Goal: Transaction & Acquisition: Download file/media

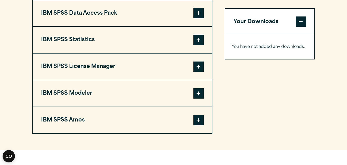
click at [203, 45] on span at bounding box center [198, 40] width 10 height 10
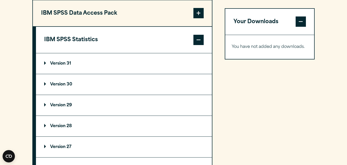
click at [65, 93] on summary "Version 30" at bounding box center [124, 84] width 176 height 21
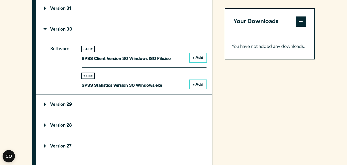
scroll to position [465, 0]
drag, startPoint x: 207, startPoint y: 91, endPoint x: 201, endPoint y: 93, distance: 6.0
click at [201, 93] on div "Software 64 Bit SPSS Client Version 30 Windows ISO File.iso + Add 64 Bit + Add" at bounding box center [131, 67] width 162 height 54
click at [201, 88] on button "+ Add" at bounding box center [198, 84] width 17 height 9
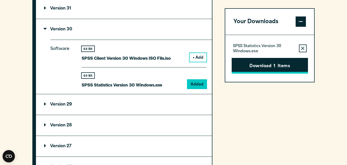
click at [282, 63] on button "Download 1 Items" at bounding box center [270, 66] width 76 height 16
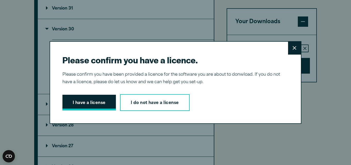
click at [108, 104] on button "I have a license" at bounding box center [88, 103] width 53 height 16
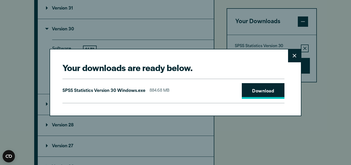
click at [266, 89] on link "Download" at bounding box center [263, 91] width 43 height 16
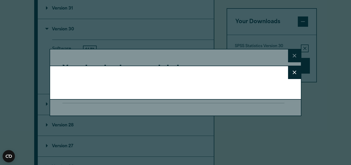
click at [262, 13] on div "Close" at bounding box center [175, 82] width 351 height 165
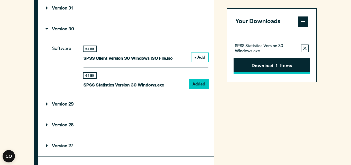
click at [269, 64] on button "Download 1 Items" at bounding box center [271, 66] width 76 height 16
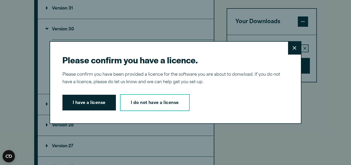
click at [294, 46] on icon at bounding box center [295, 48] width 4 height 4
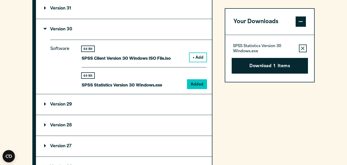
drag, startPoint x: 203, startPoint y: 120, endPoint x: 233, endPoint y: 106, distance: 32.4
click at [233, 106] on div "IBM SPSS Data Access Pack Version 8 Plugin 32 & 64 Bit Data Access Pack 8.0.zip…" at bounding box center [173, 101] width 283 height 313
click at [269, 62] on button "Download 1 Items" at bounding box center [270, 66] width 76 height 16
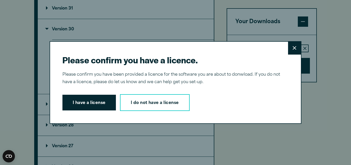
click at [290, 46] on button "Close" at bounding box center [294, 48] width 13 height 13
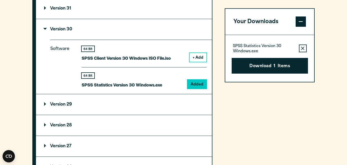
click at [251, 153] on div "Your Downloads SPSS Statistics Version 30 Windows.exe Remove this item from you…" at bounding box center [270, 101] width 90 height 313
